Goal: Task Accomplishment & Management: Manage account settings

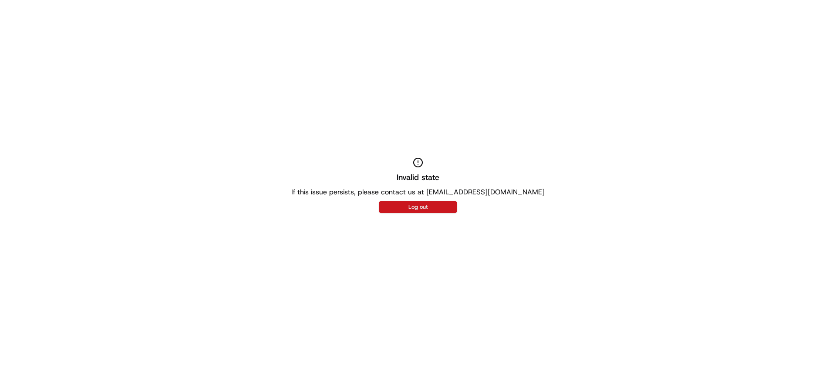
click at [429, 206] on button "Log out" at bounding box center [418, 207] width 78 height 12
